Goal: Information Seeking & Learning: Learn about a topic

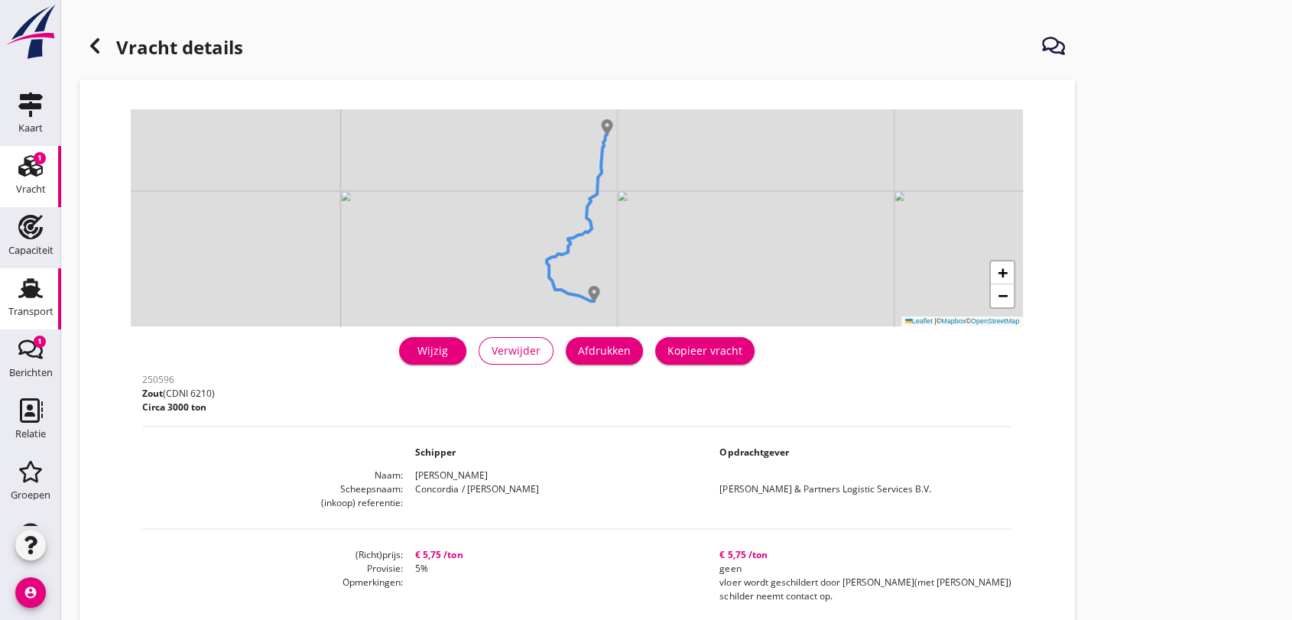
click at [28, 284] on icon "Transport" at bounding box center [30, 288] width 24 height 24
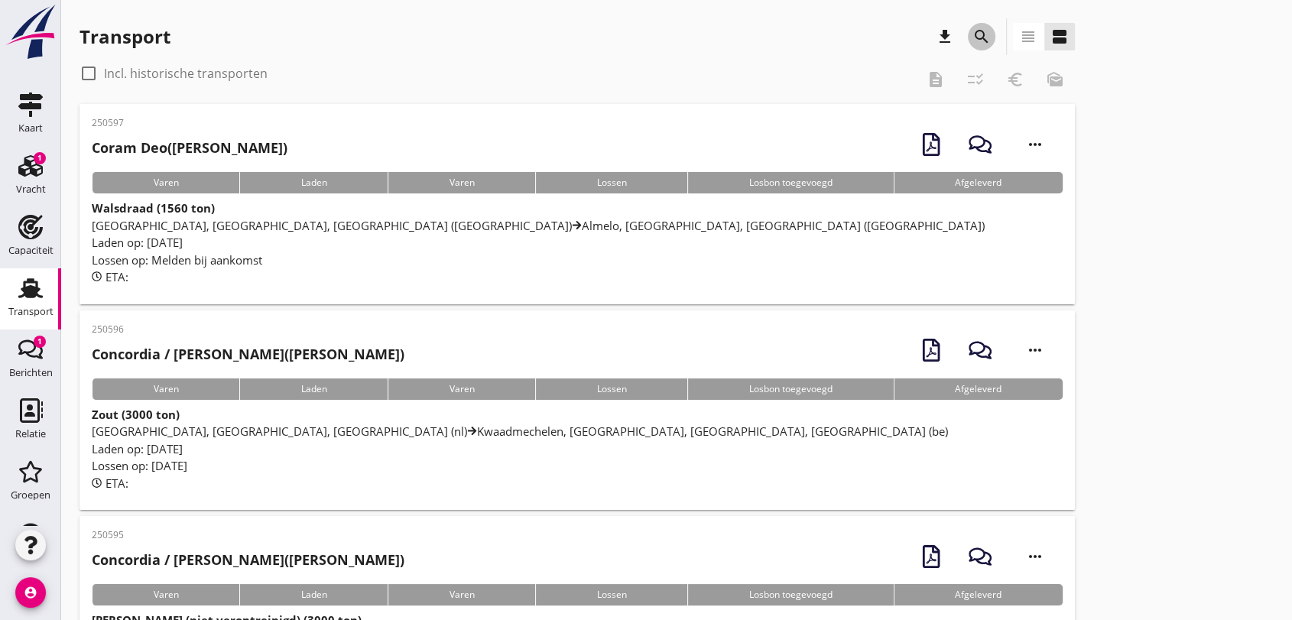
click at [979, 34] on icon "search" at bounding box center [982, 37] width 18 height 18
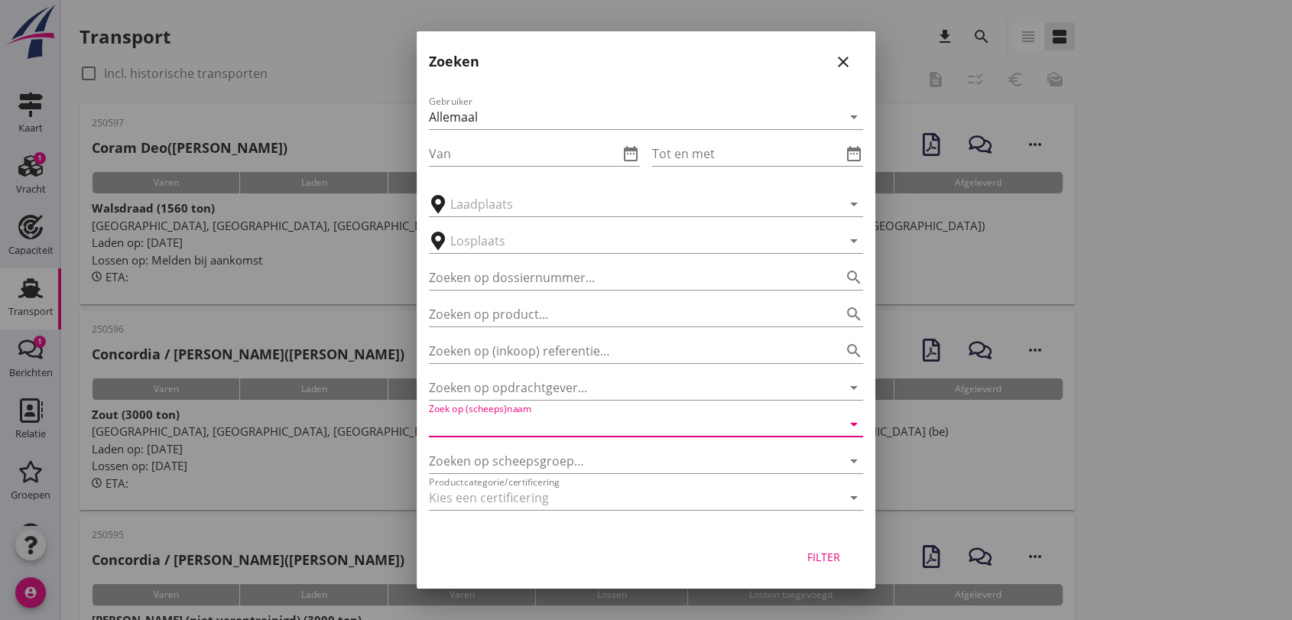
click at [577, 424] on input "Zoek op (scheeps)naam" at bounding box center [625, 424] width 392 height 24
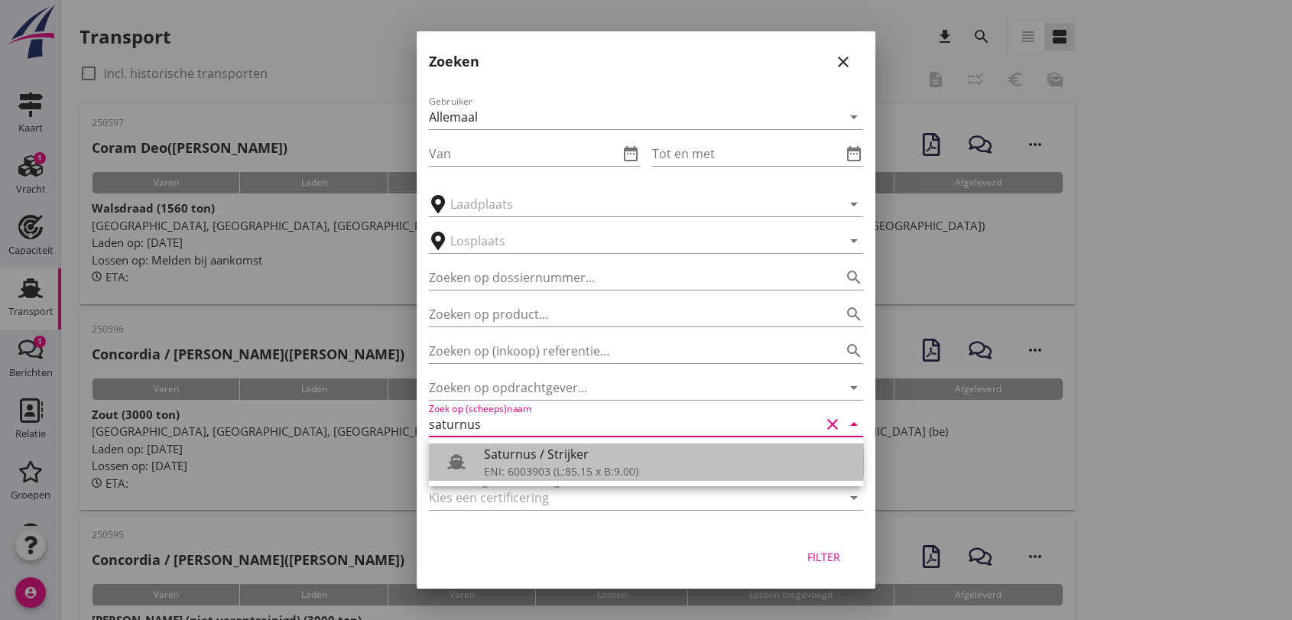
click at [645, 472] on div "ENI: 6003903 (L:85.15 x B:9.00)" at bounding box center [667, 471] width 367 height 16
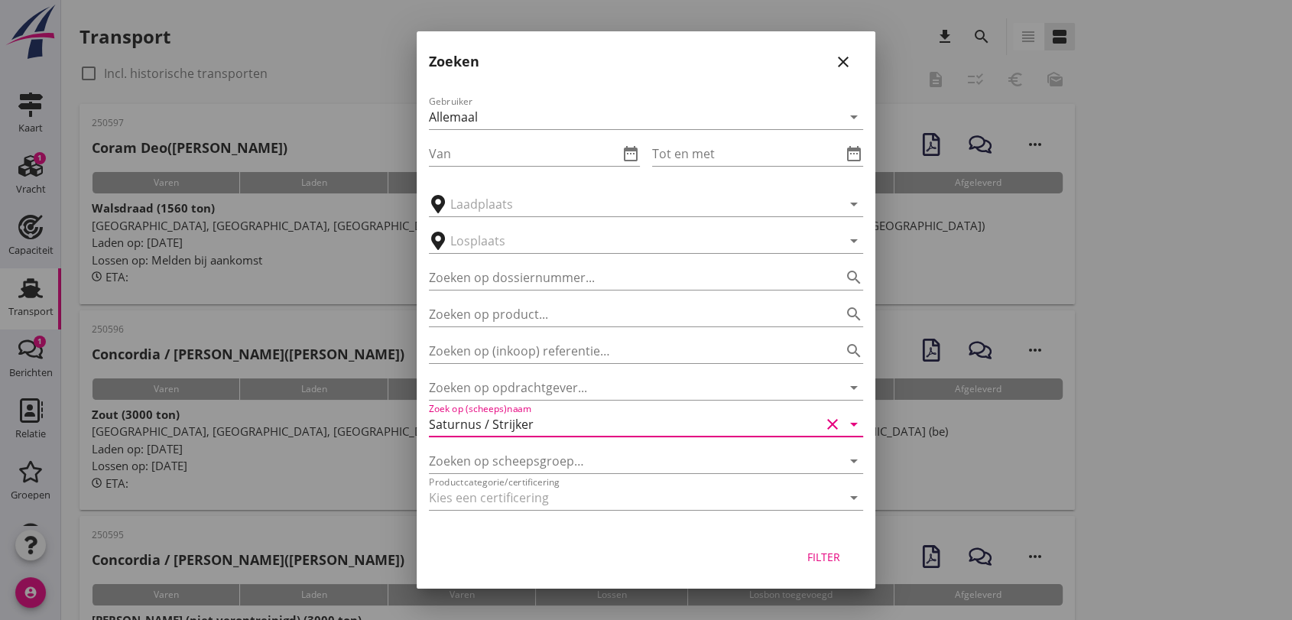
click at [820, 554] on div "Filter" at bounding box center [823, 557] width 43 height 16
type input "Saturnus / Strijker"
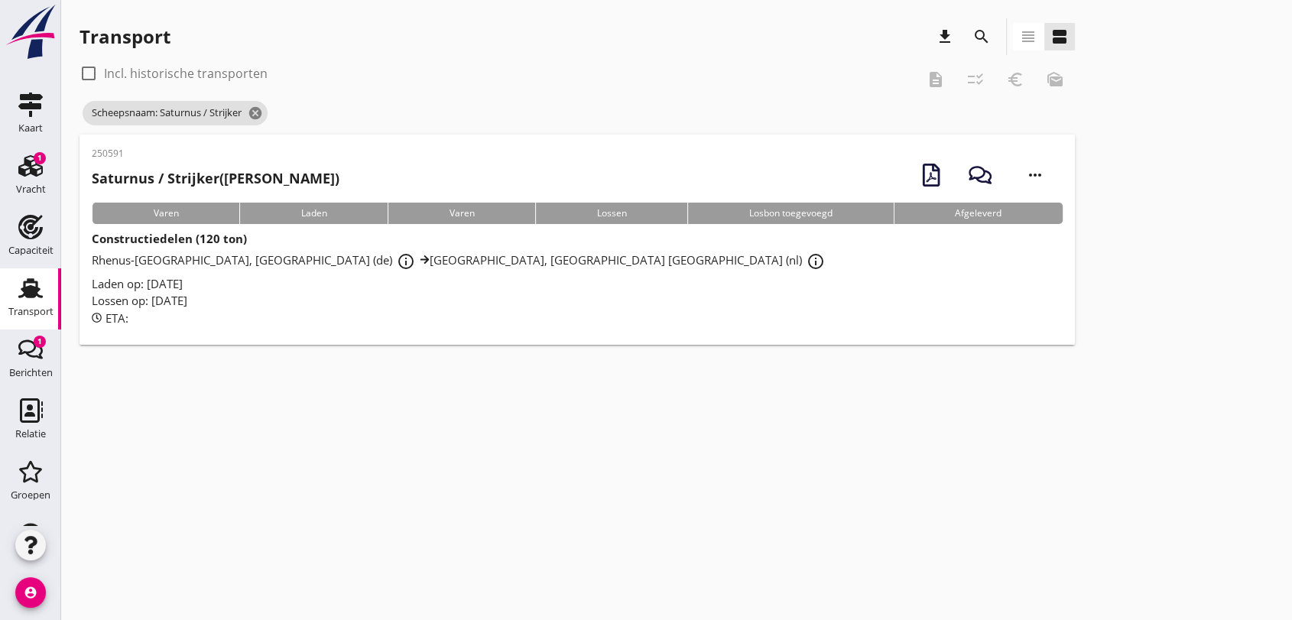
click at [190, 261] on span "Rhenus-[GEOGRAPHIC_DATA], [GEOGRAPHIC_DATA] (de) info_outline Rhenus Deepsea Te…" at bounding box center [461, 259] width 738 height 15
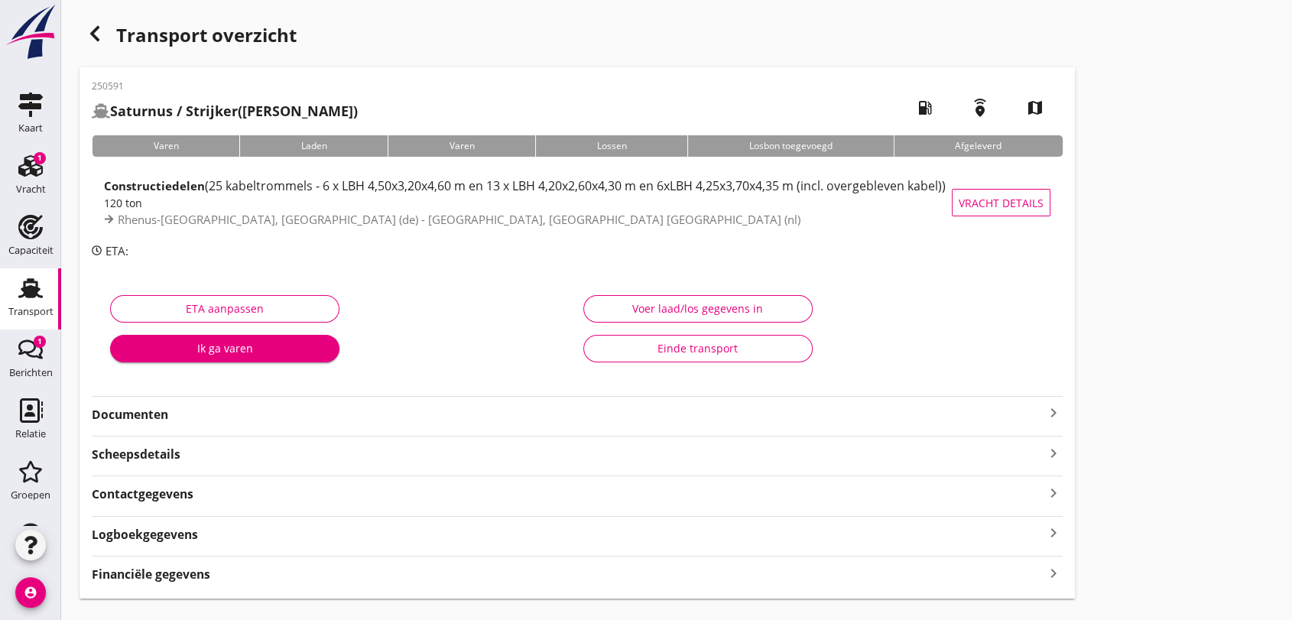
click at [24, 291] on use at bounding box center [30, 288] width 24 height 20
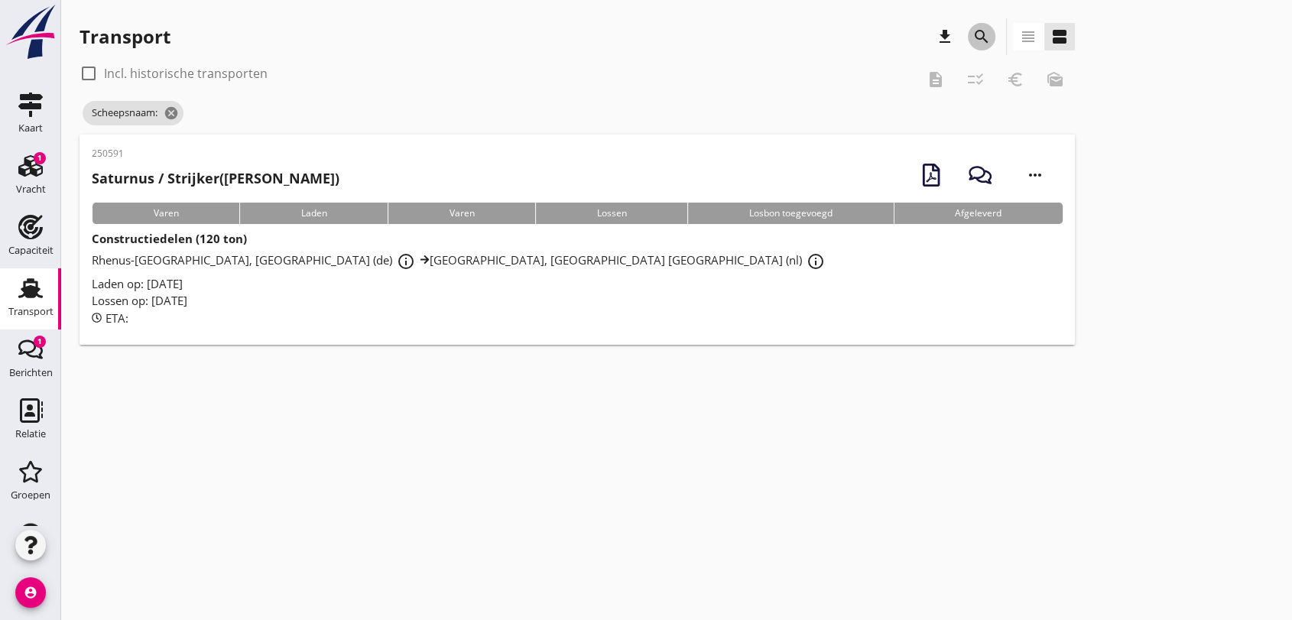
click at [978, 31] on icon "search" at bounding box center [982, 37] width 18 height 18
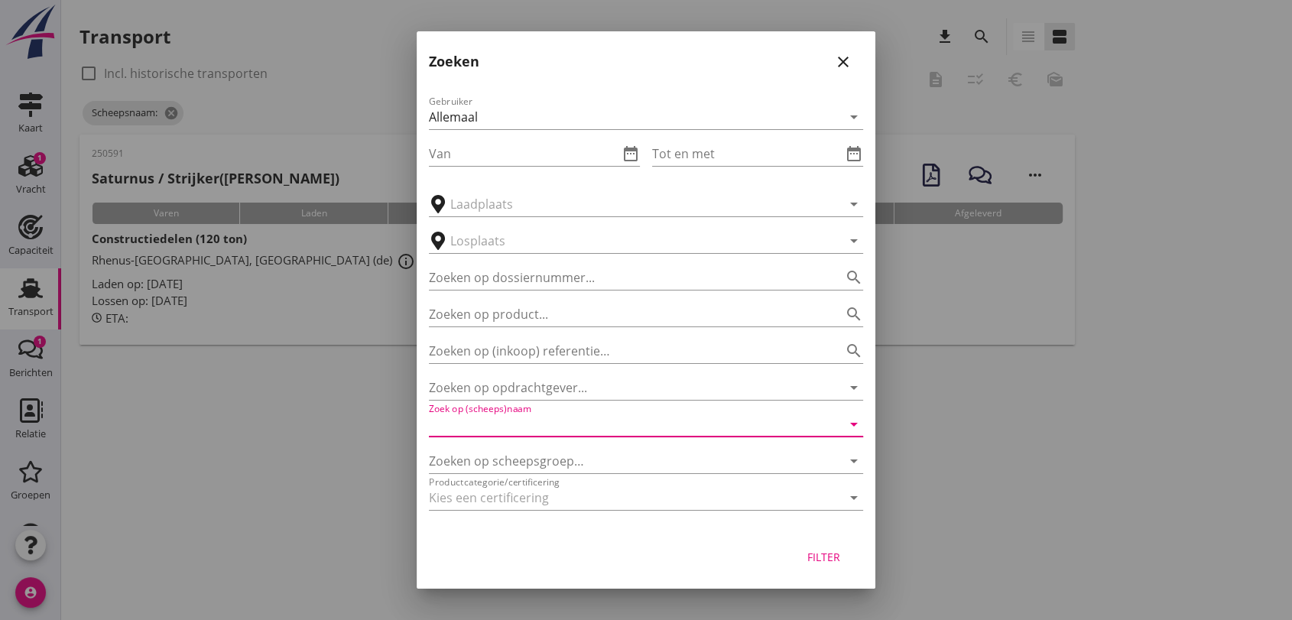
click at [590, 425] on input "Zoek op (scheeps)naam" at bounding box center [625, 424] width 392 height 24
type input "[PERSON_NAME]"
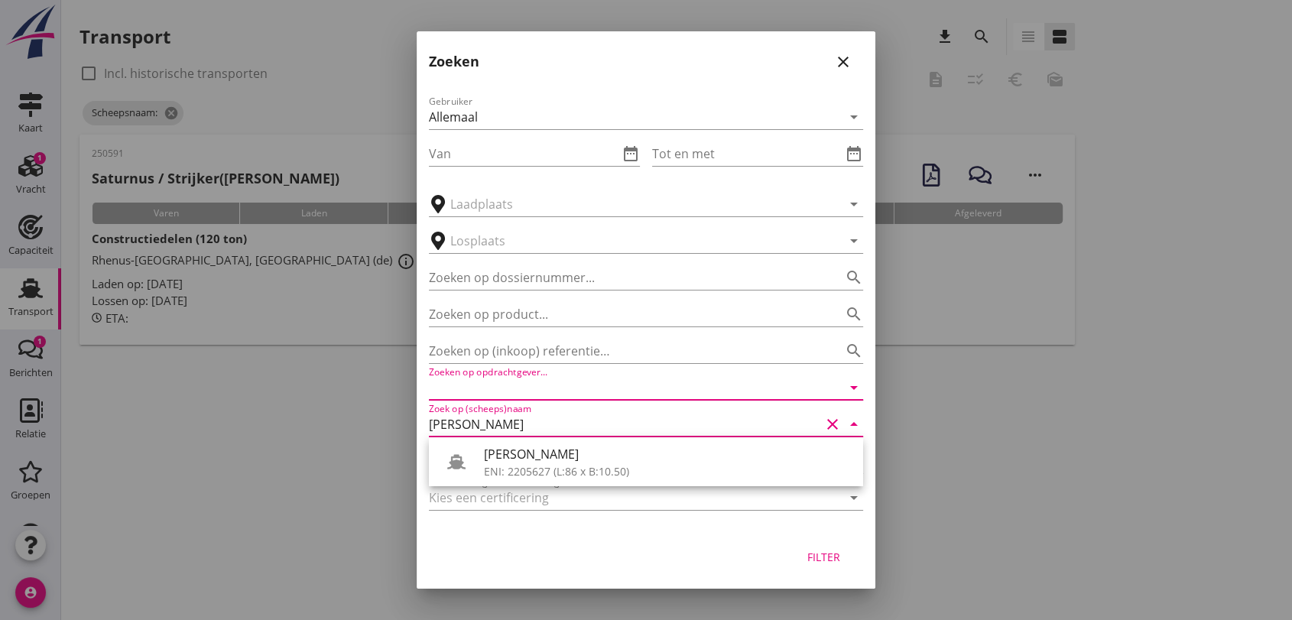
click at [512, 392] on input "Zoeken op opdrachtgever..." at bounding box center [625, 387] width 392 height 24
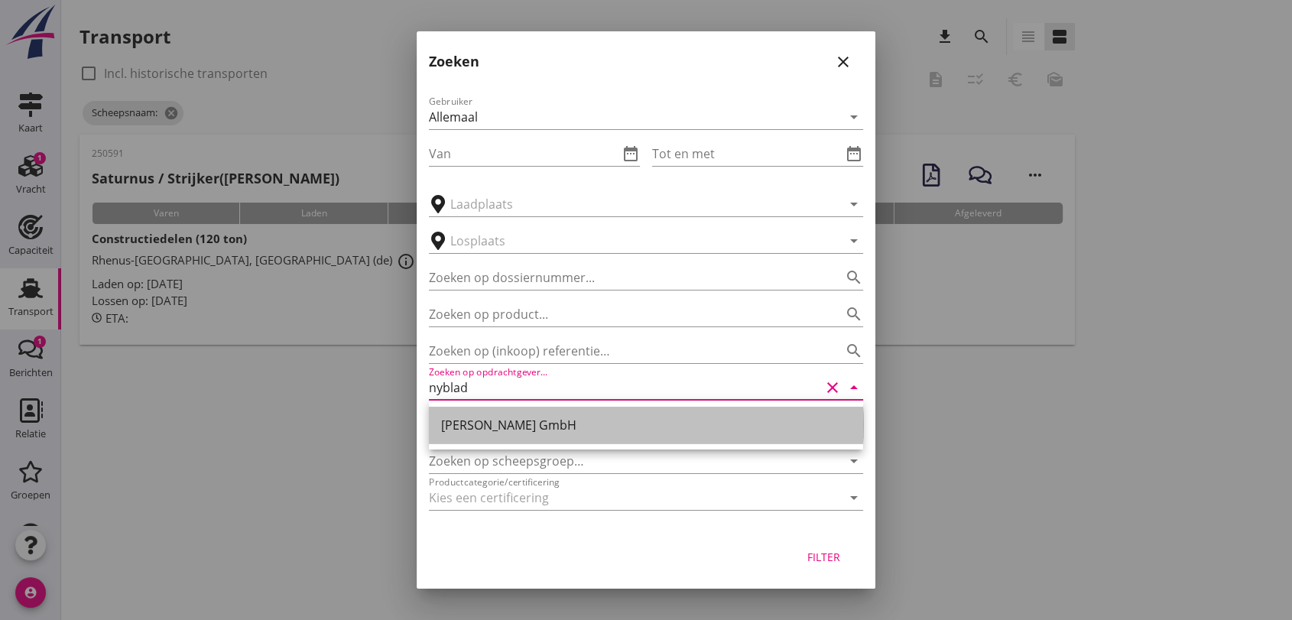
click at [541, 413] on div "[PERSON_NAME] GmbH" at bounding box center [646, 425] width 410 height 37
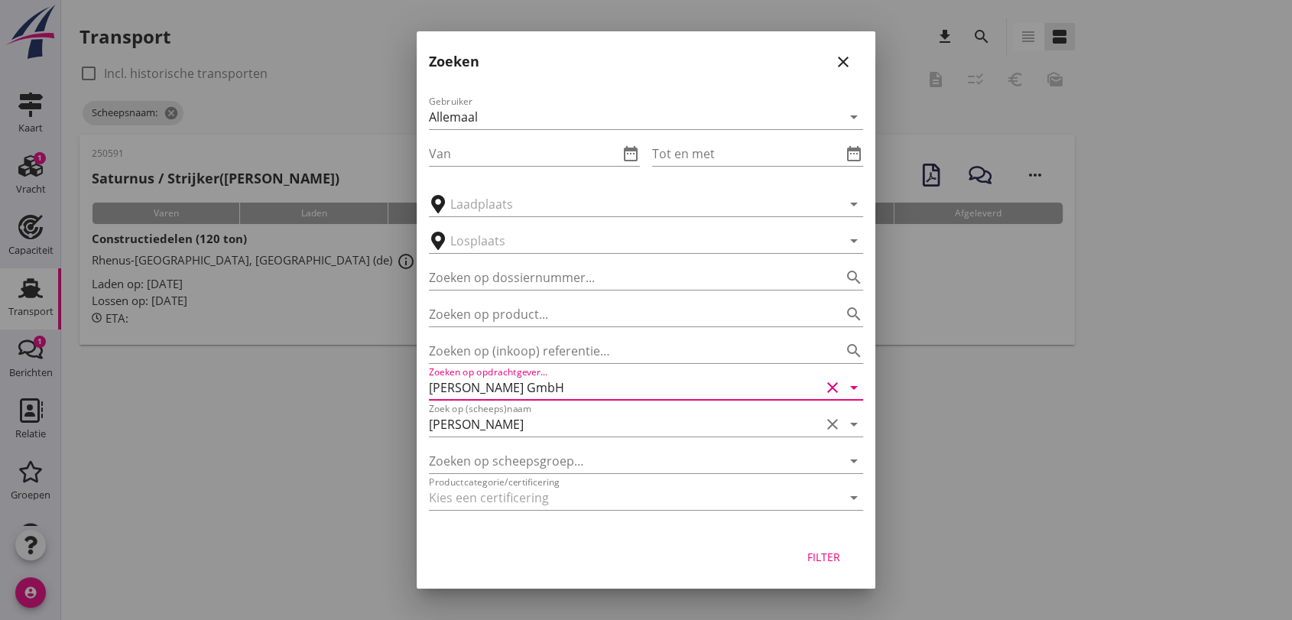
type input "[PERSON_NAME] GmbH"
click at [830, 558] on div "Filter" at bounding box center [823, 557] width 43 height 16
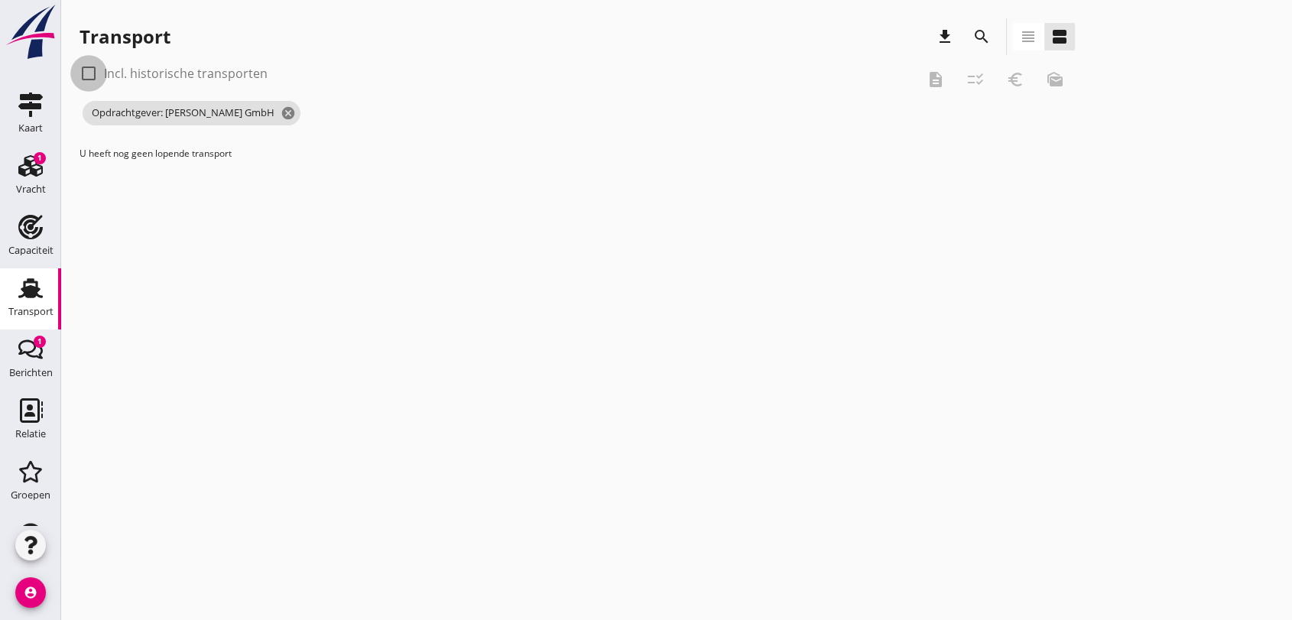
click at [86, 80] on div at bounding box center [89, 73] width 26 height 26
checkbox input "true"
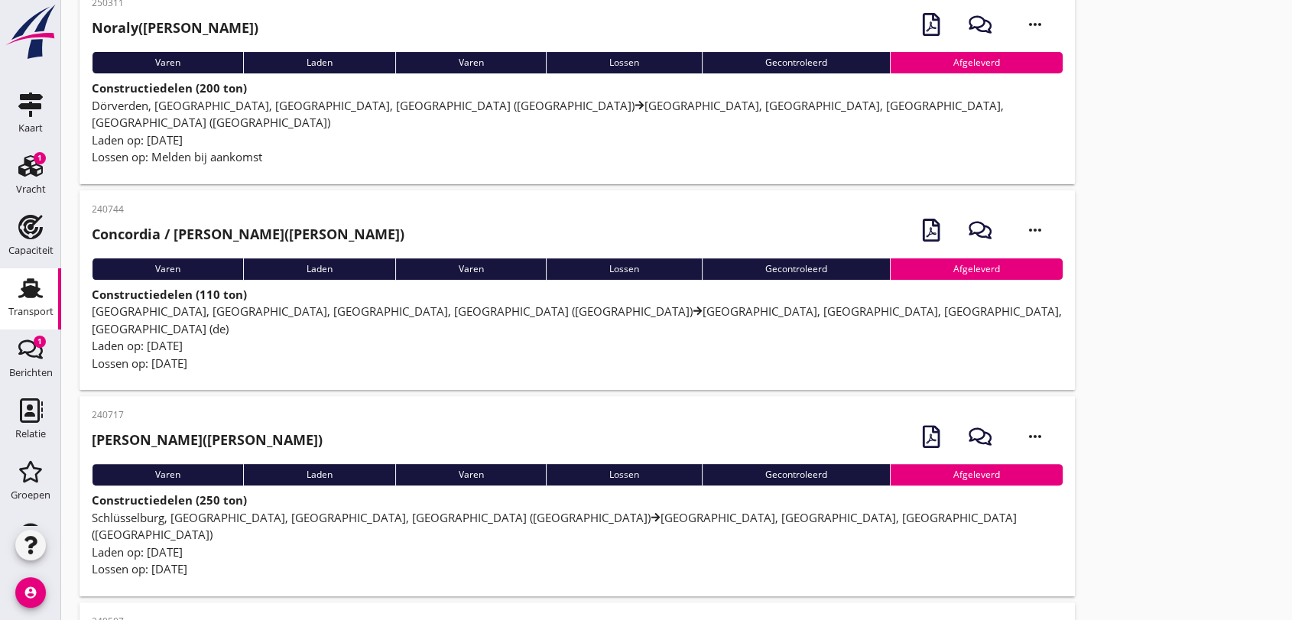
scroll to position [424, 0]
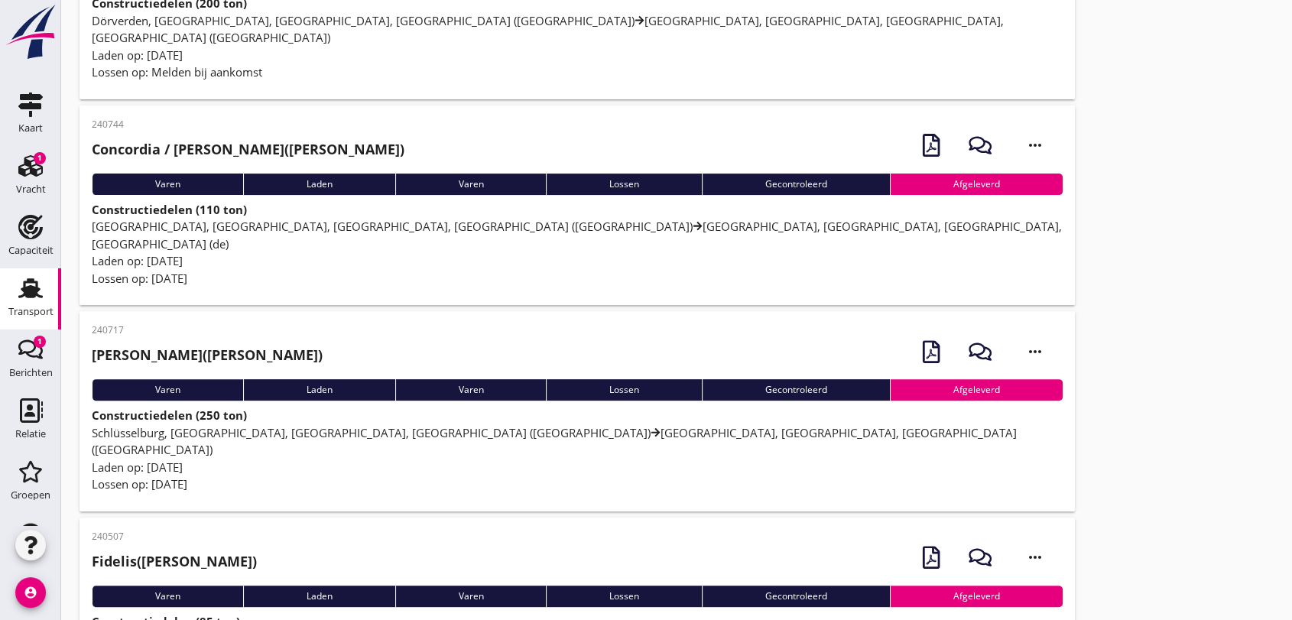
click at [377, 425] on span "Schlüsselburg, [GEOGRAPHIC_DATA], [GEOGRAPHIC_DATA], [GEOGRAPHIC_DATA] ([GEOGRA…" at bounding box center [554, 441] width 925 height 33
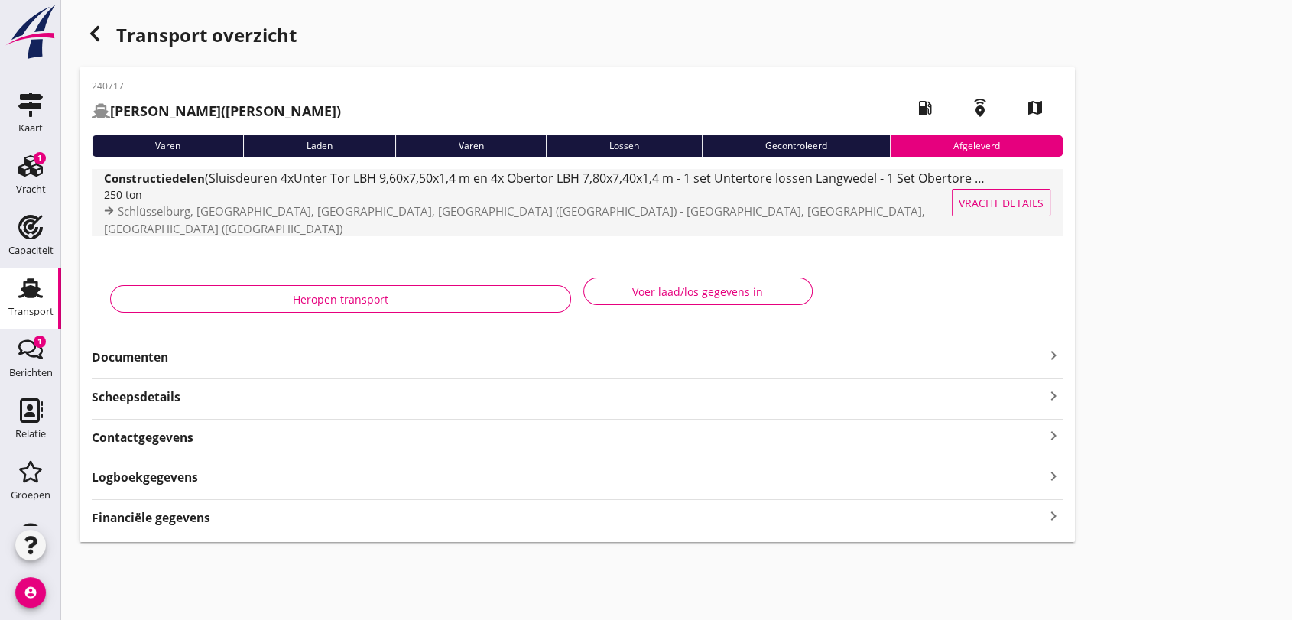
click at [514, 187] on span "(Sluisdeuren 4xUnter Tor LBH 9,60x7,50x1,4 m en 4x Obertor LBH 7,80x7,40x1,4 m …" at bounding box center [851, 178] width 1293 height 17
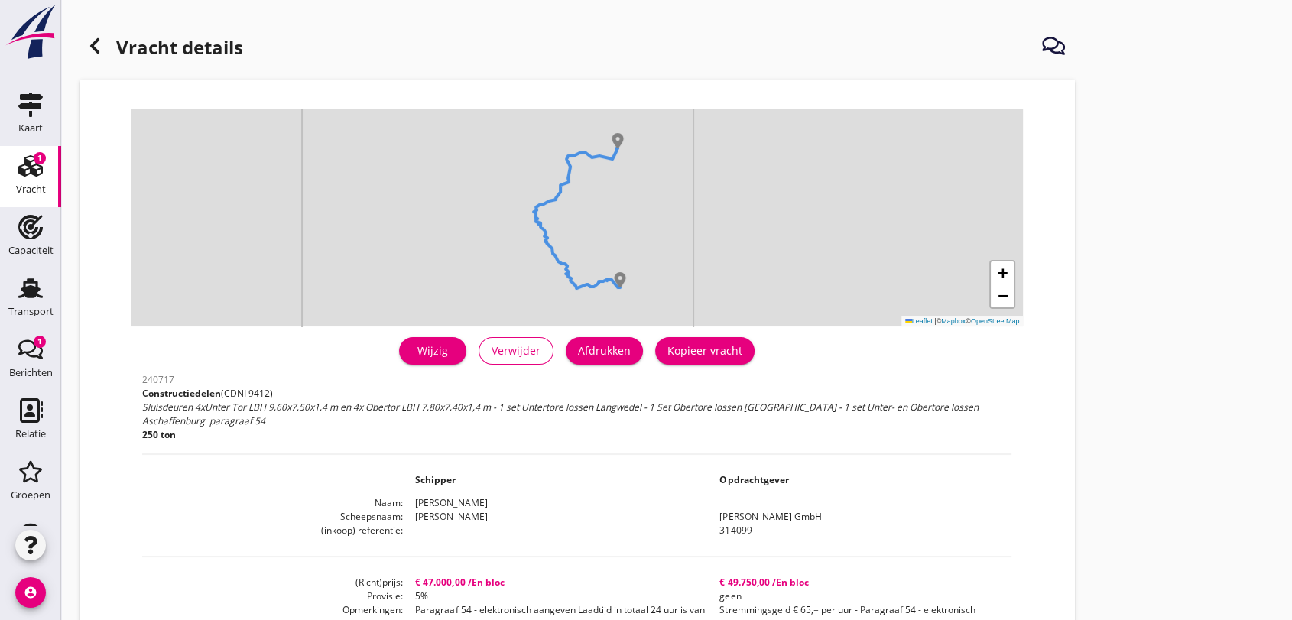
scroll to position [85, 0]
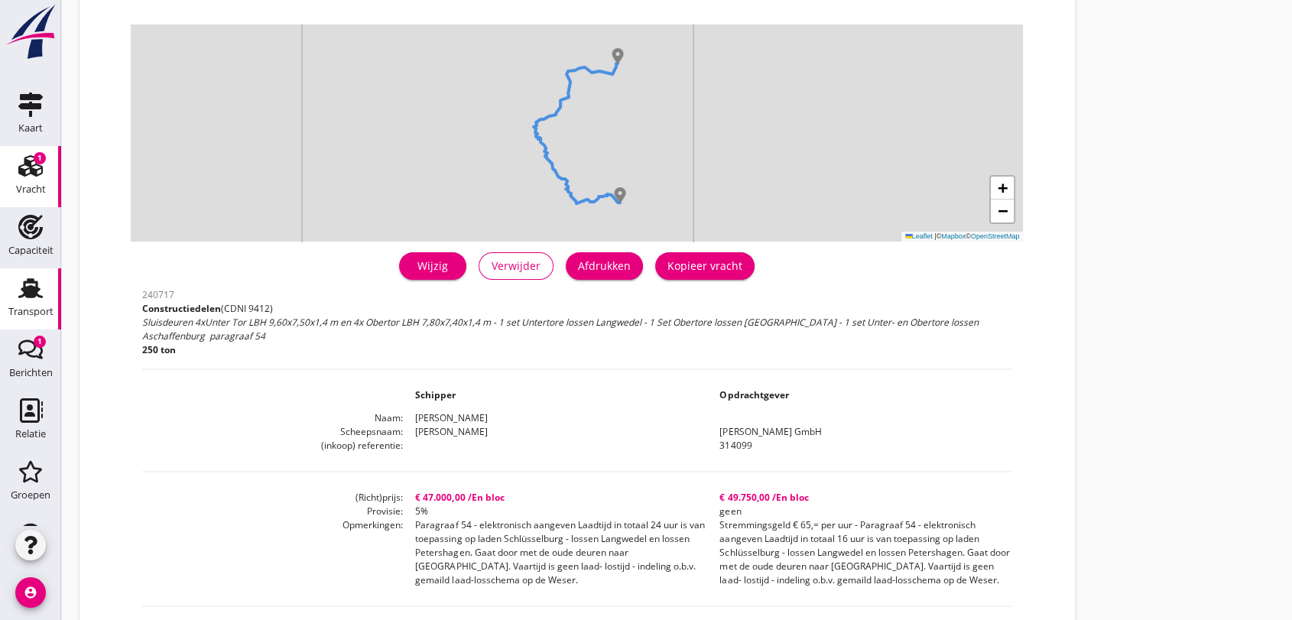
click at [23, 291] on use at bounding box center [30, 288] width 24 height 20
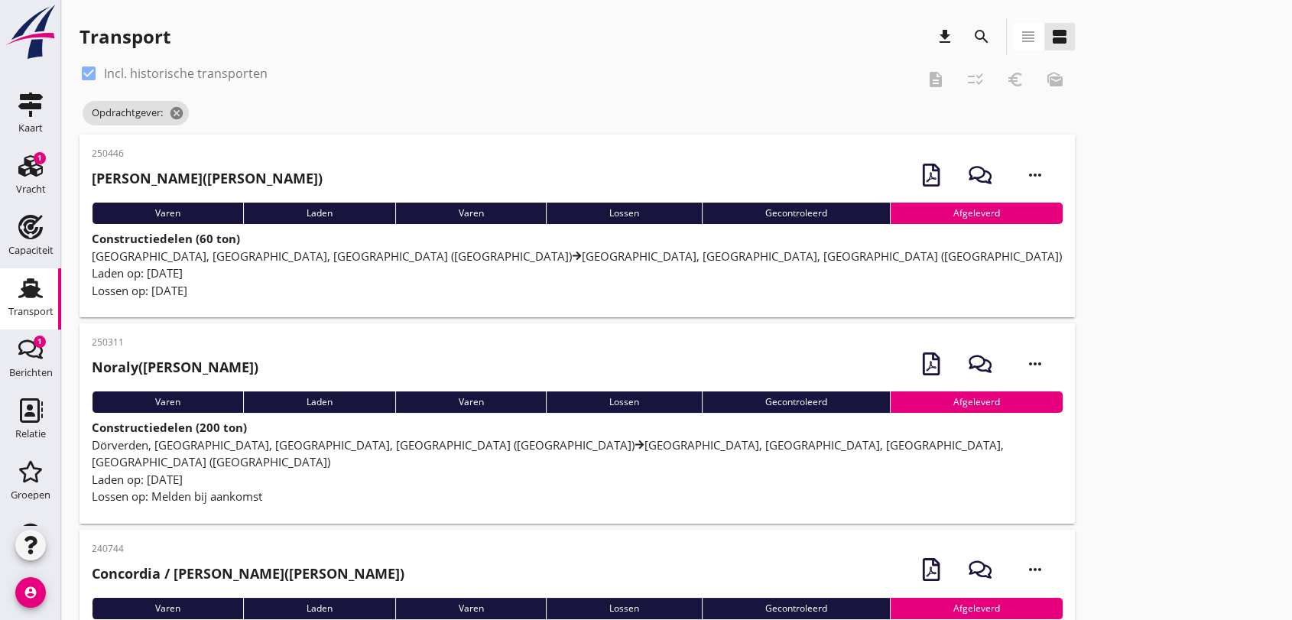
click at [246, 254] on span "[GEOGRAPHIC_DATA], [GEOGRAPHIC_DATA], [GEOGRAPHIC_DATA] ([GEOGRAPHIC_DATA]) [GE…" at bounding box center [577, 256] width 970 height 15
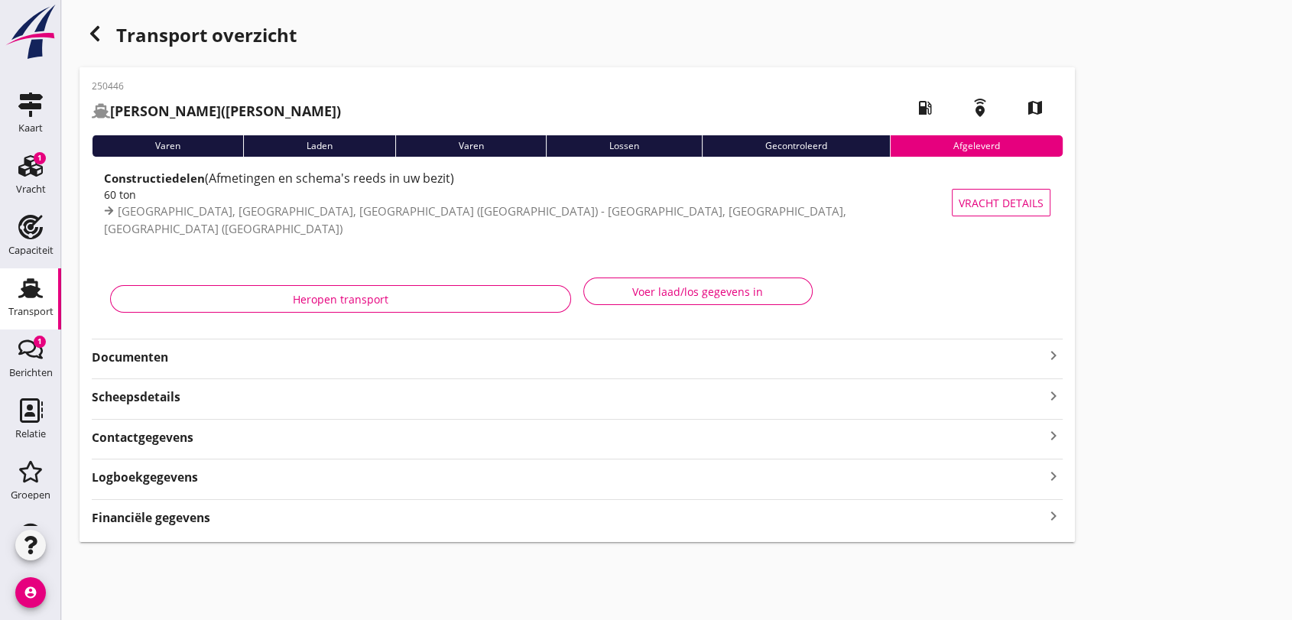
click at [313, 182] on span "(Afmetingen en schema's reeds in uw bezit)" at bounding box center [329, 178] width 249 height 17
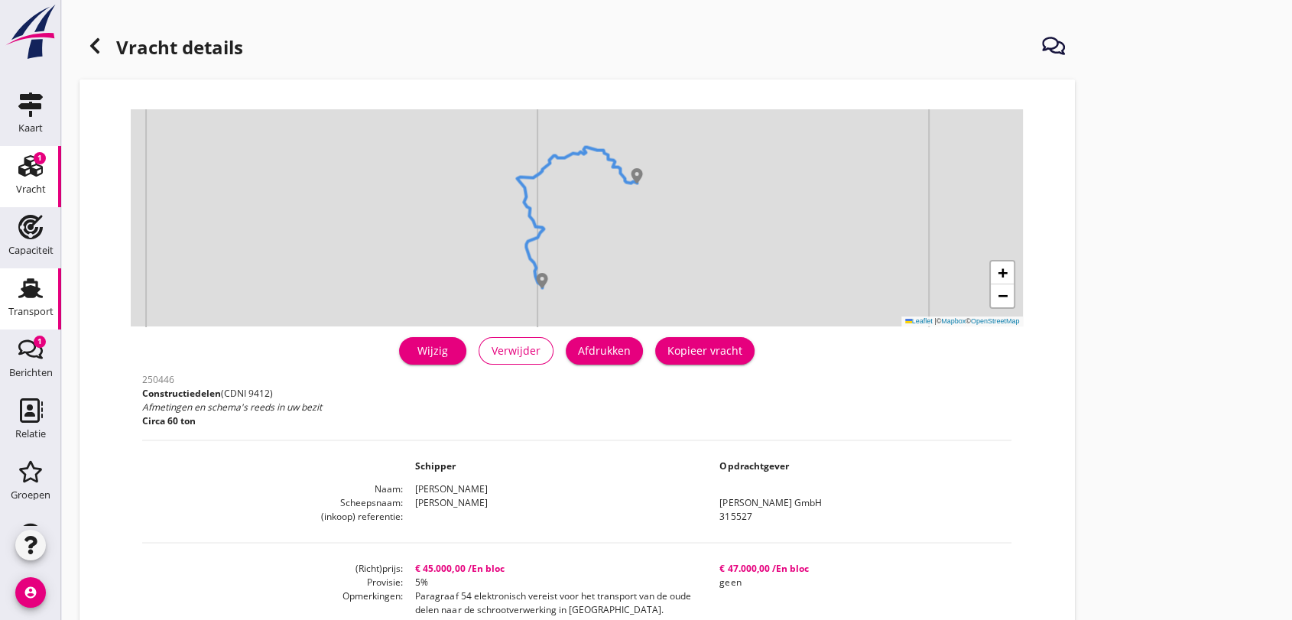
click at [24, 295] on use at bounding box center [30, 288] width 24 height 20
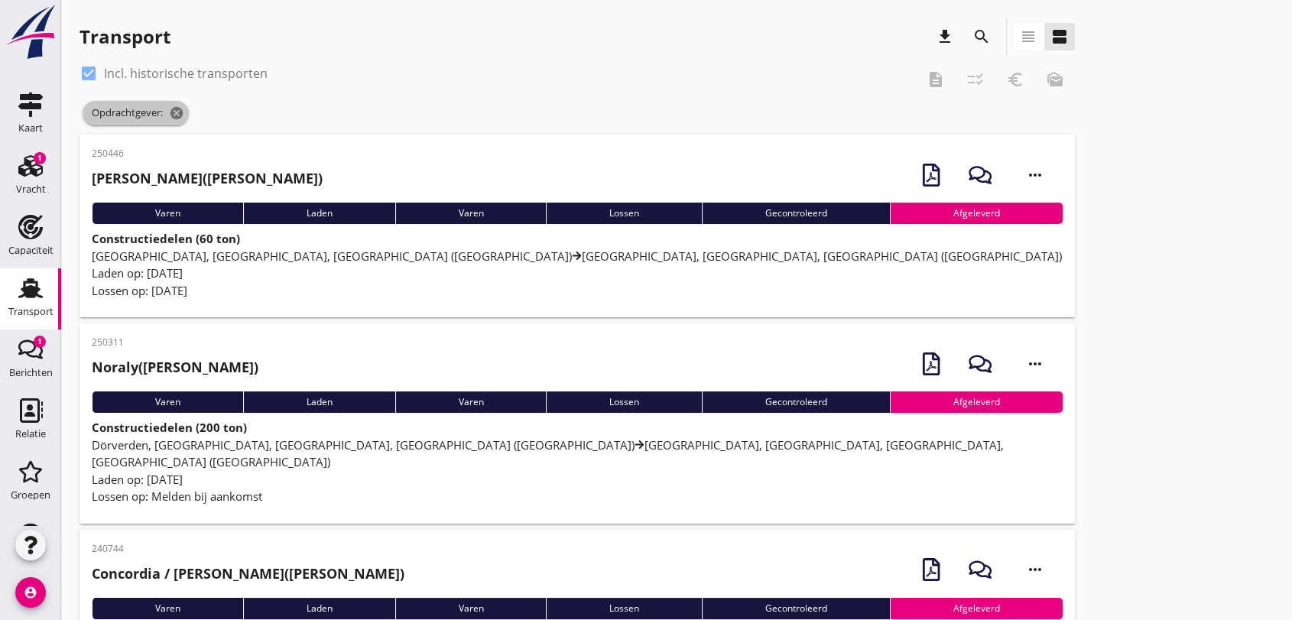
click at [175, 114] on icon "cancel" at bounding box center [176, 113] width 15 height 15
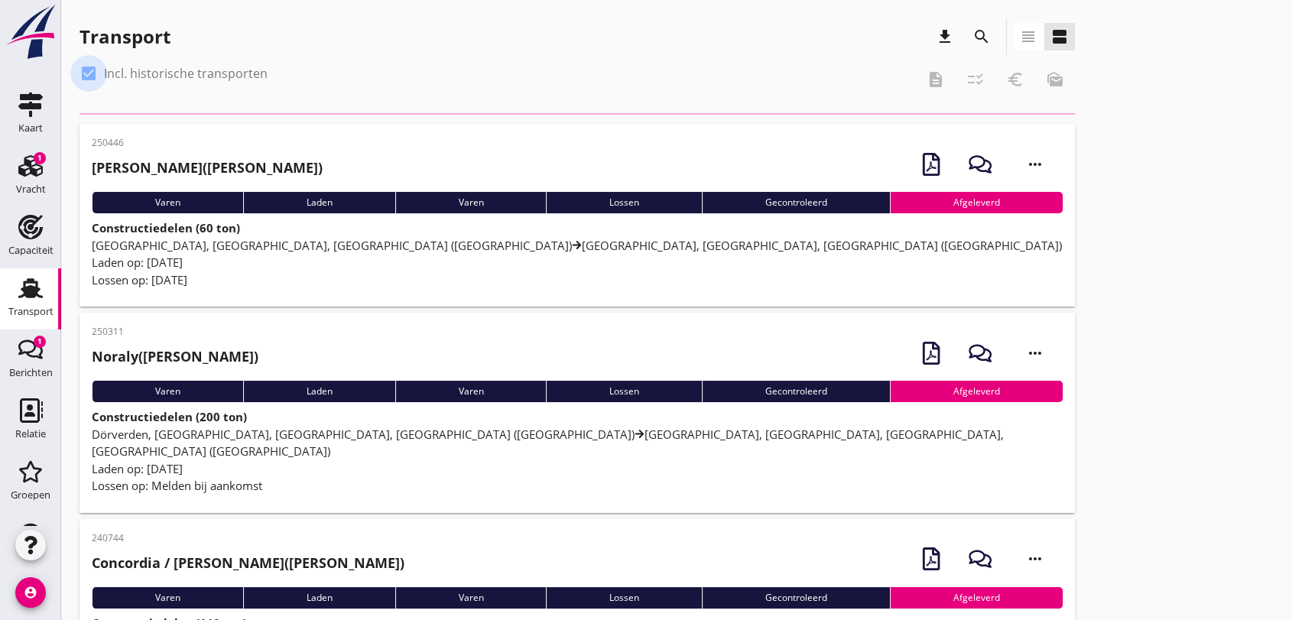
click at [89, 72] on div at bounding box center [89, 73] width 26 height 26
checkbox input "false"
